Goal: Task Accomplishment & Management: Use online tool/utility

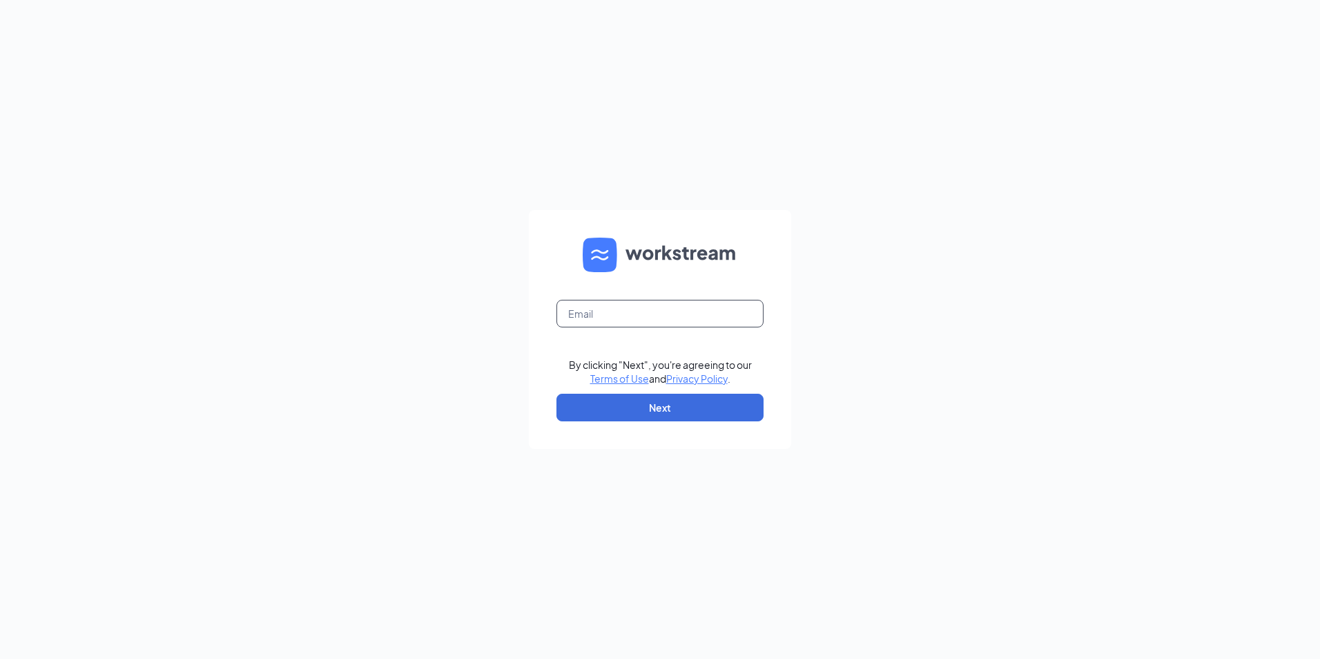
click at [617, 316] on input "text" at bounding box center [659, 314] width 207 height 28
type input "l"
paste input "[EMAIL_ADDRESS][DOMAIN_NAME]"
type input "[EMAIL_ADDRESS][DOMAIN_NAME]"
click at [625, 398] on button "Next" at bounding box center [659, 408] width 207 height 28
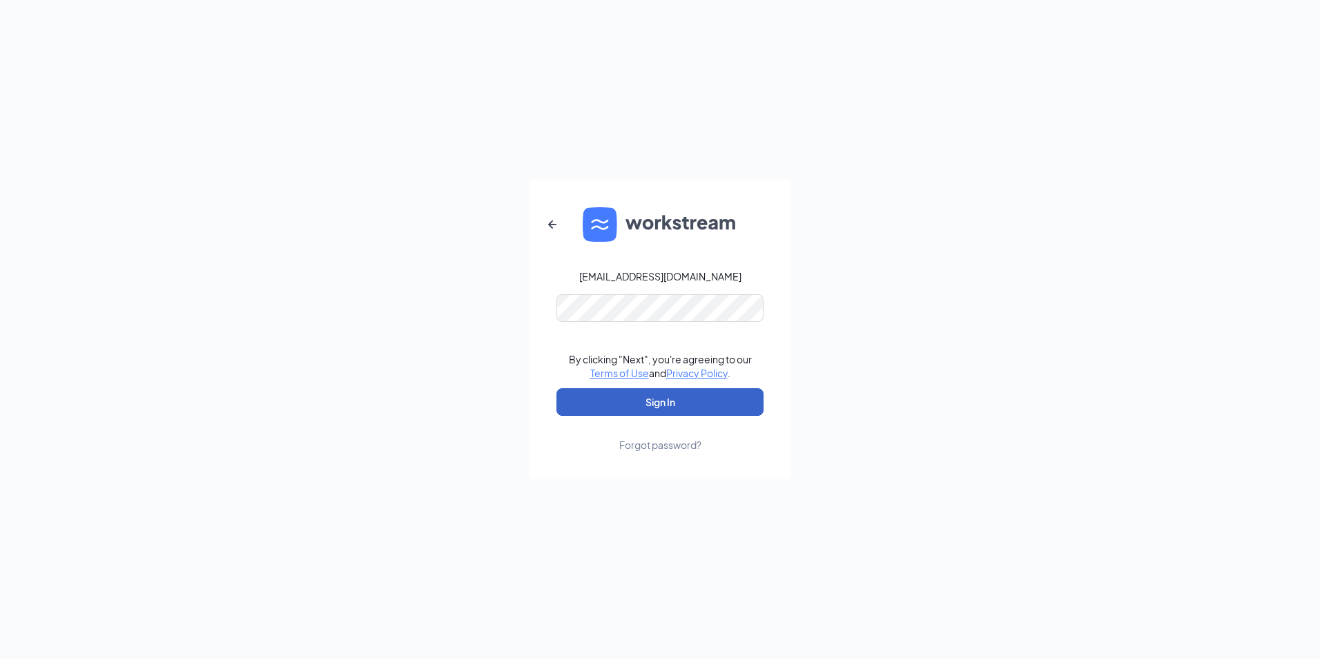
click at [585, 389] on button "Sign In" at bounding box center [659, 402] width 207 height 28
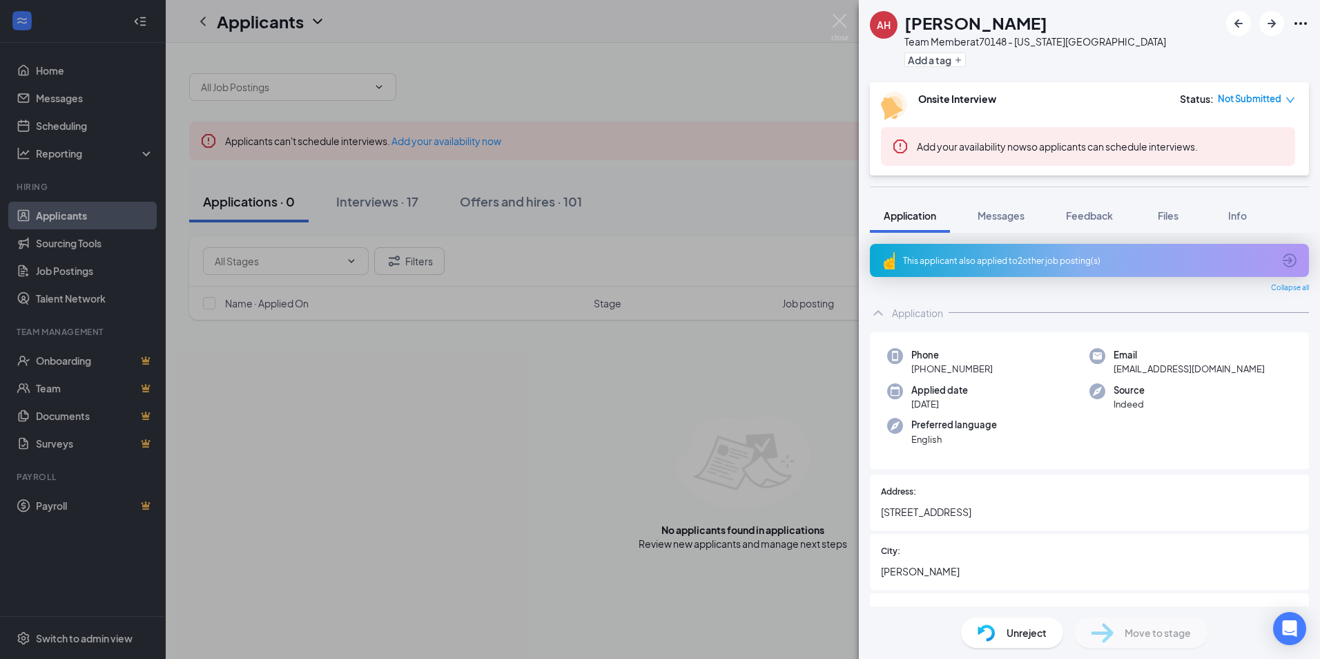
click at [746, 66] on div "AH Albane Harris Team Member at 70148 - Michigan City Add a tag Onsite Intervie…" at bounding box center [660, 329] width 1320 height 659
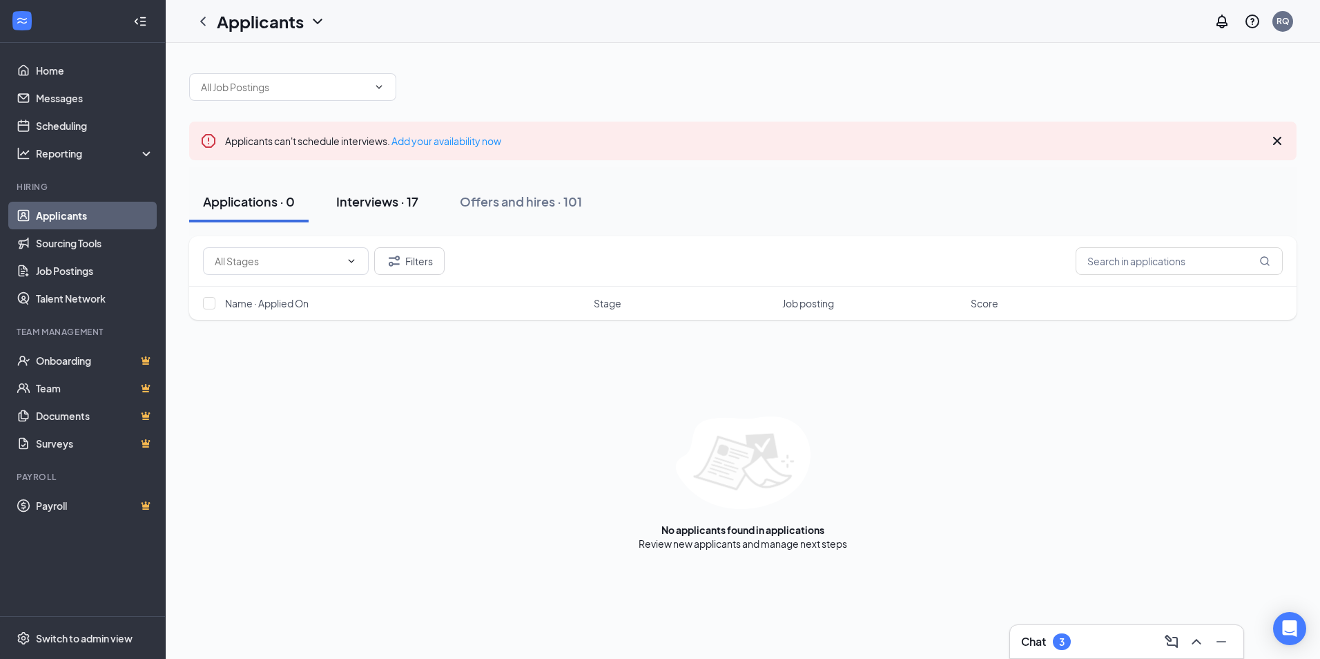
click at [363, 212] on button "Interviews · 17" at bounding box center [377, 201] width 110 height 41
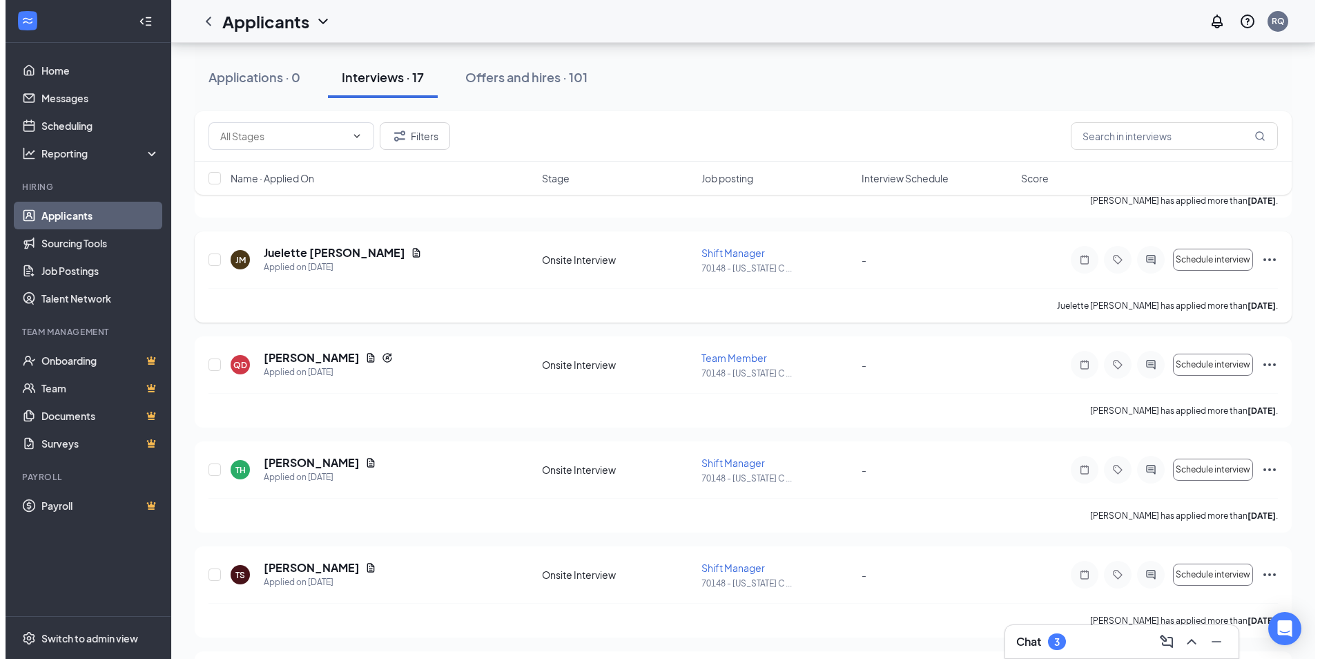
scroll to position [414, 0]
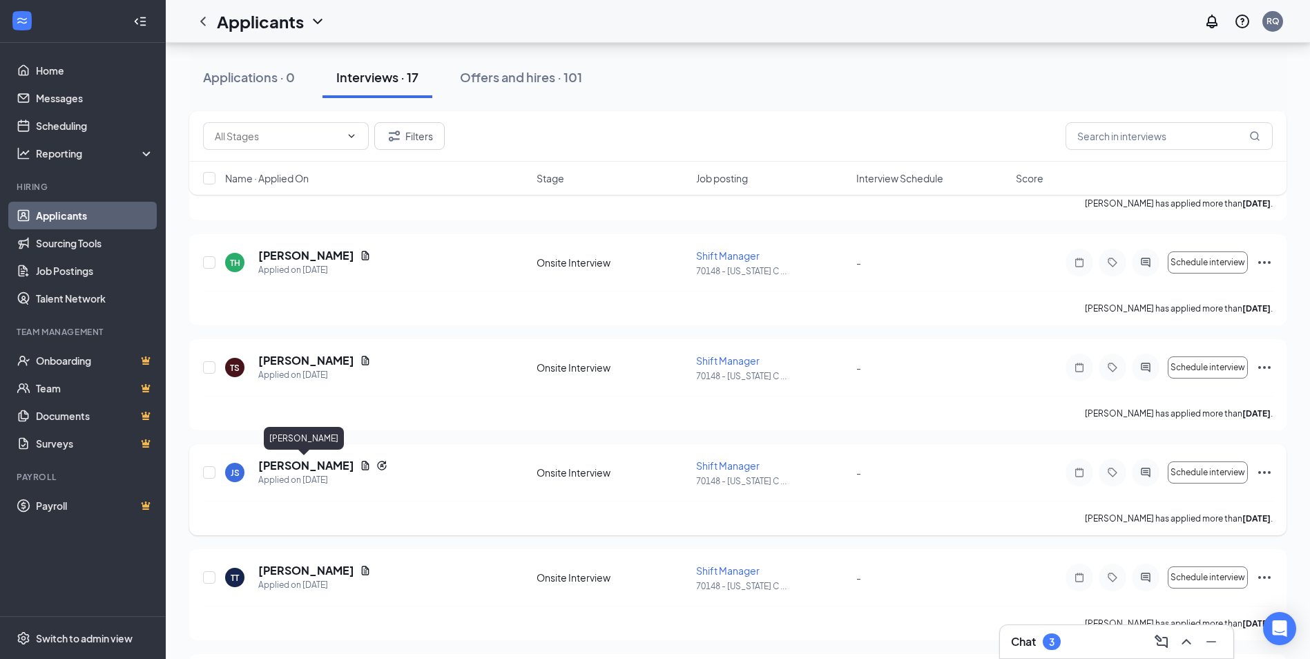
click at [301, 470] on h5 "Jordan Samuels" at bounding box center [306, 465] width 96 height 15
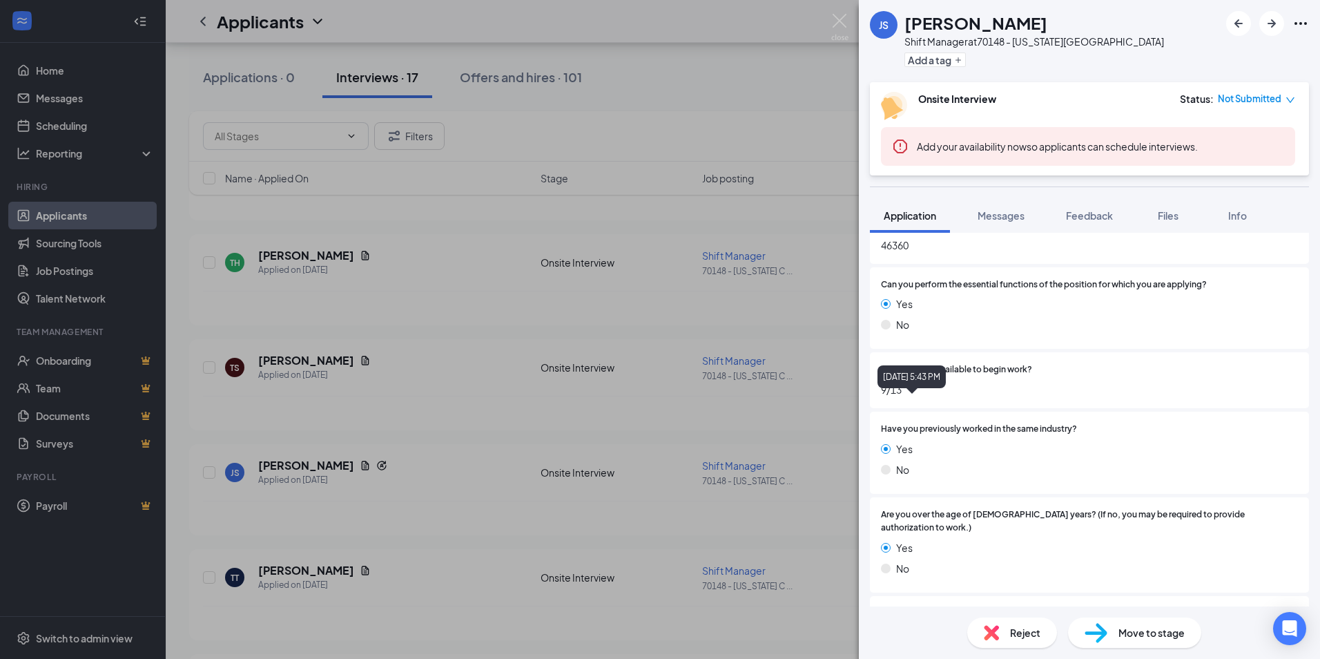
scroll to position [552, 0]
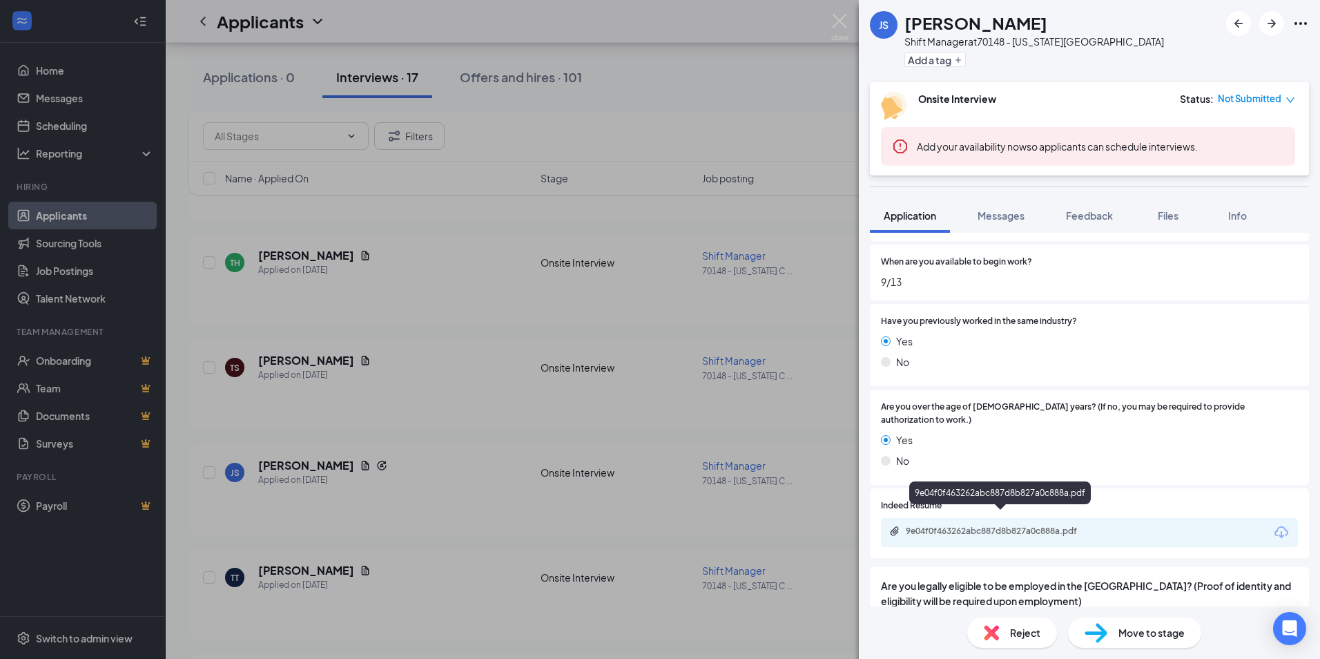
click at [989, 525] on div "9e04f0f463262abc887d8b827a0c888a.pdf" at bounding box center [1002, 530] width 193 height 11
